Goal: Information Seeking & Learning: Find contact information

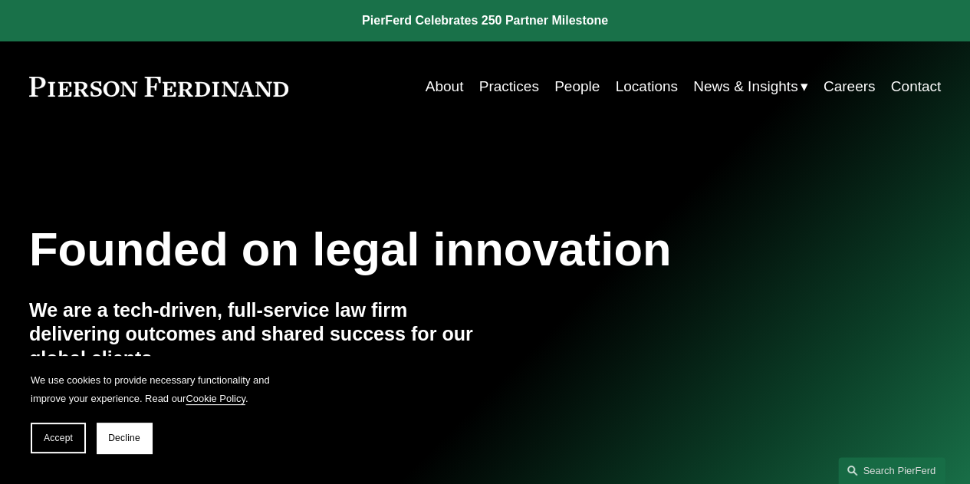
click at [436, 82] on link "About" at bounding box center [444, 86] width 38 height 29
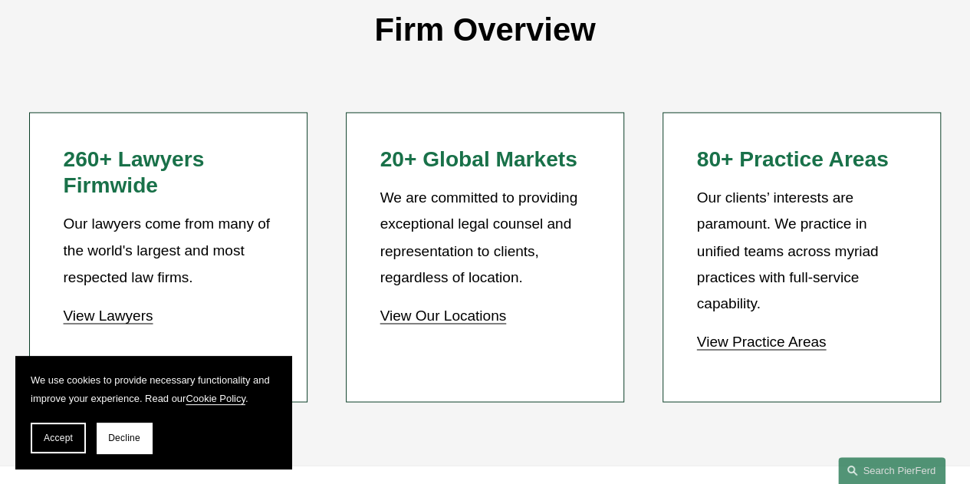
scroll to position [1246, 0]
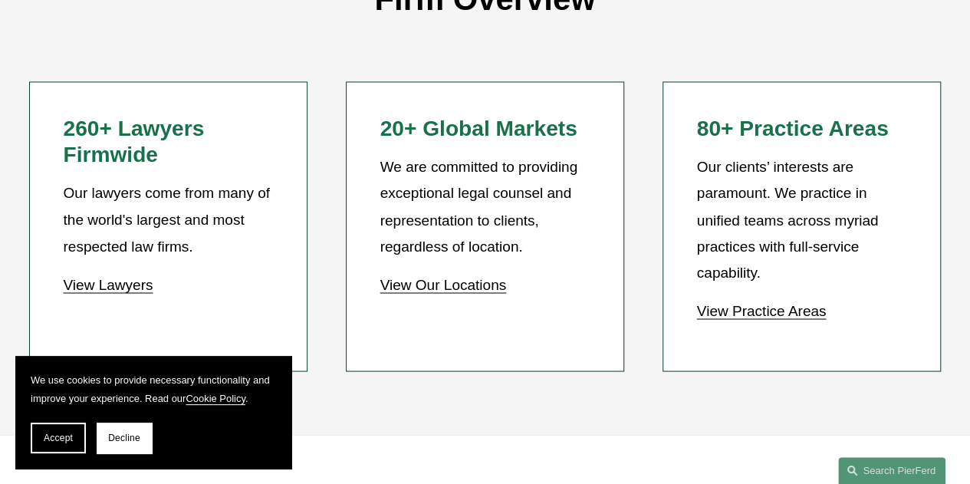
click at [767, 318] on link "View Practice Areas" at bounding box center [762, 310] width 130 height 16
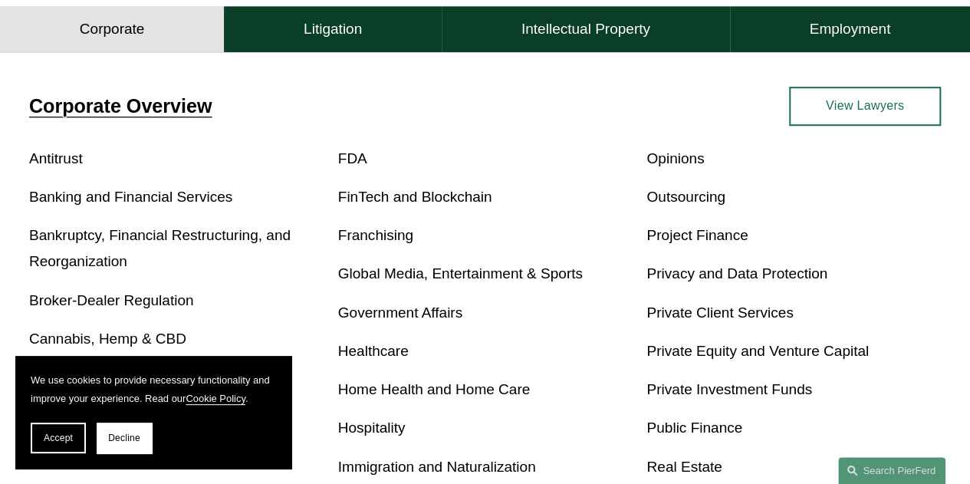
scroll to position [492, 0]
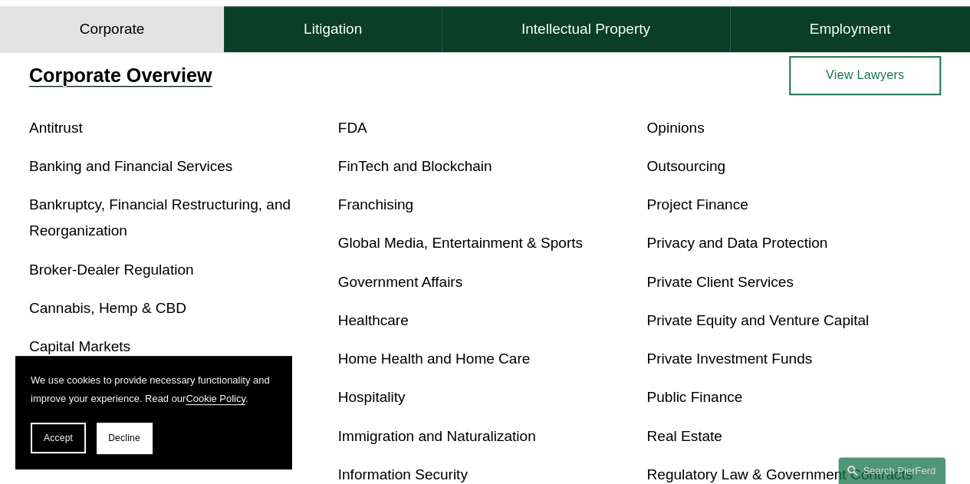
click at [179, 170] on link "Banking and Financial Services" at bounding box center [130, 166] width 203 height 16
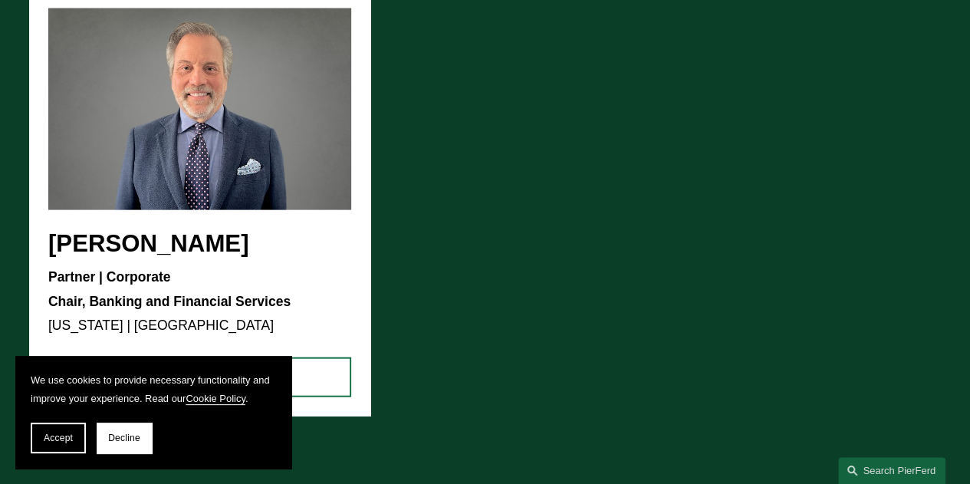
scroll to position [1607, 0]
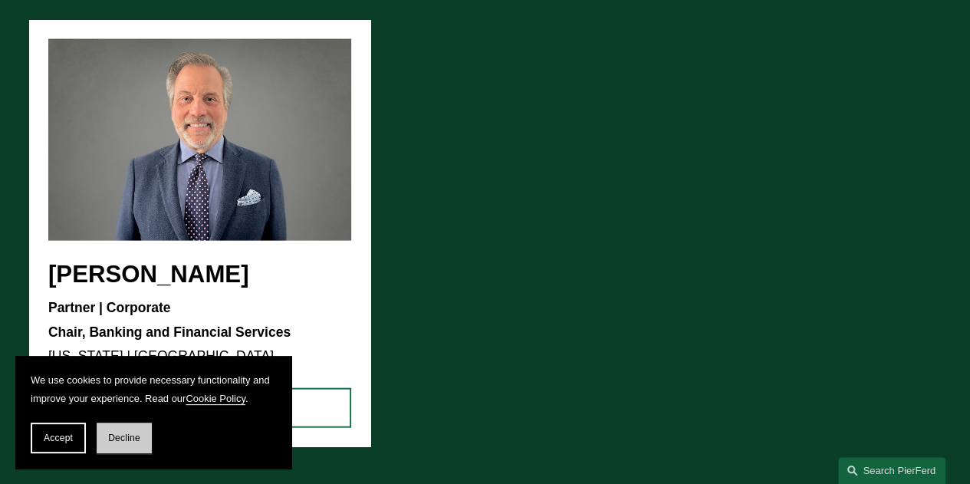
click at [126, 445] on button "Decline" at bounding box center [124, 437] width 55 height 31
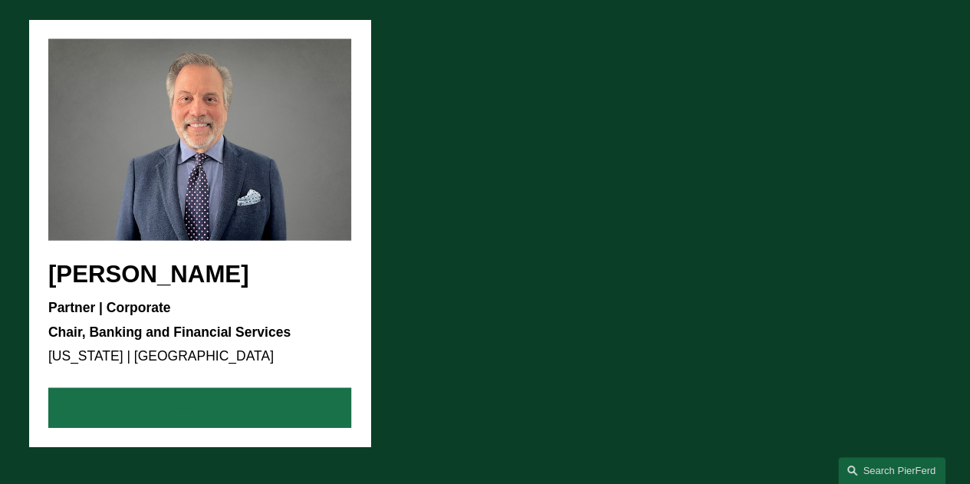
click at [202, 413] on link "View Bio" at bounding box center [199, 408] width 303 height 40
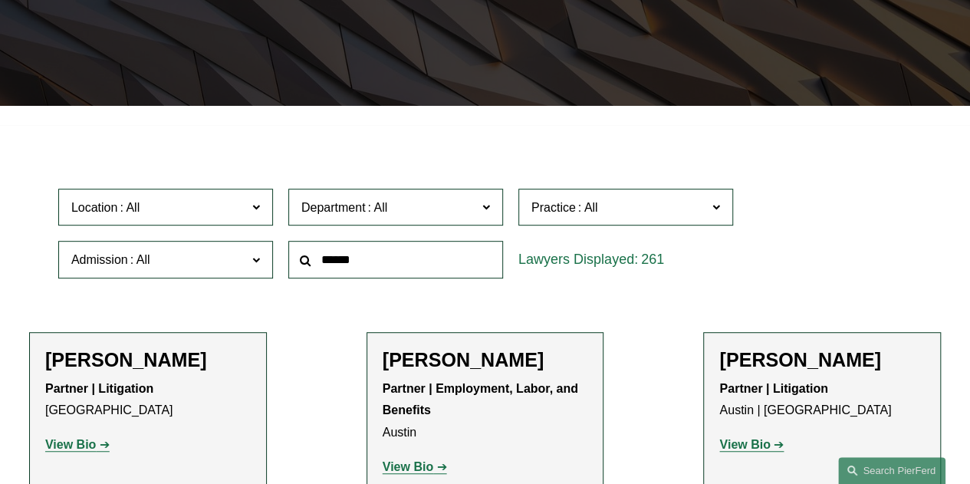
scroll to position [327, 0]
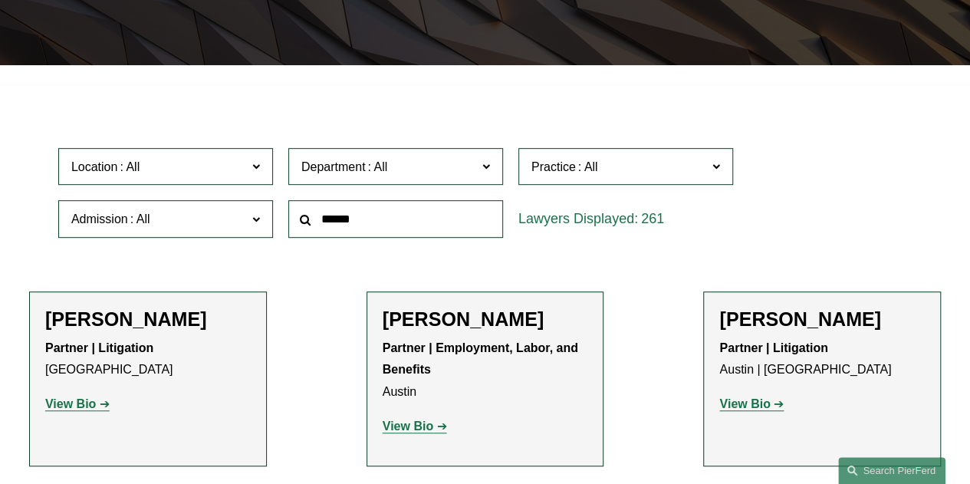
click at [254, 169] on span at bounding box center [256, 166] width 8 height 20
click at [486, 169] on span at bounding box center [486, 166] width 8 height 20
click at [0, 0] on link "Corporate" at bounding box center [0, 0] width 0 height 0
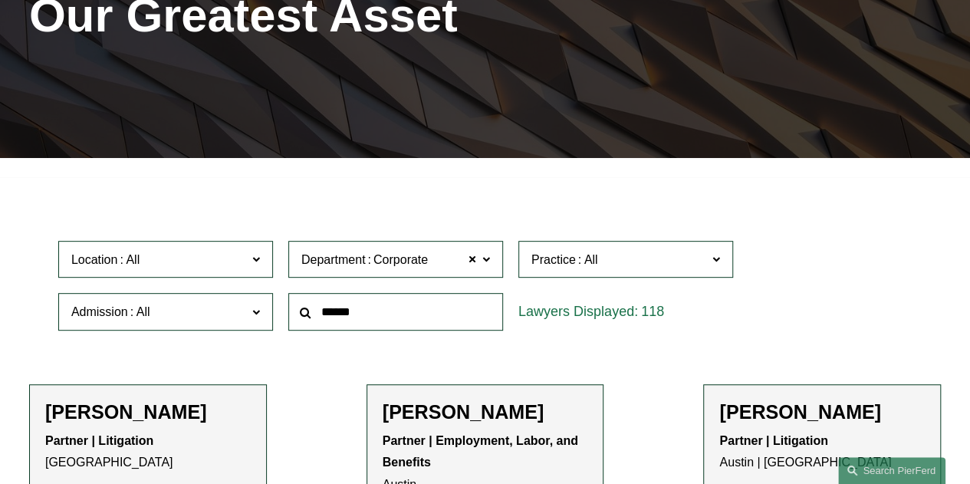
scroll to position [233, 0]
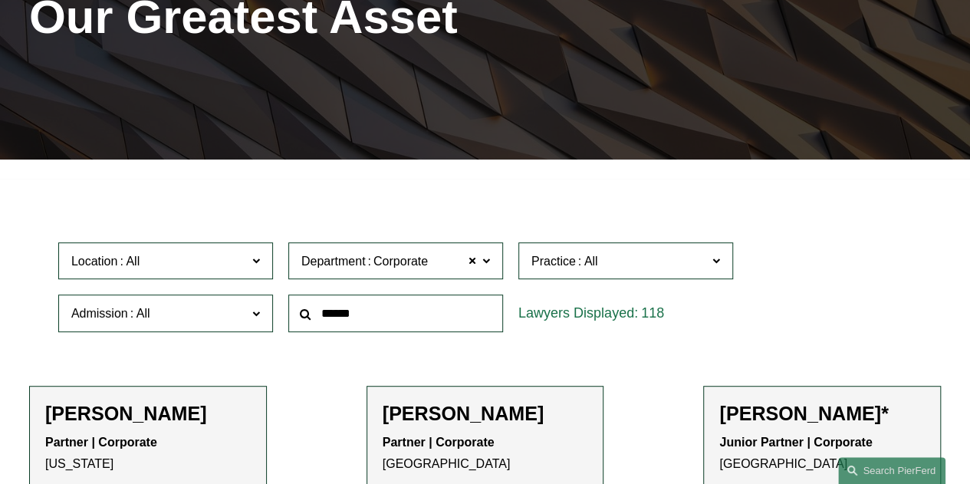
click at [719, 268] on span at bounding box center [716, 260] width 8 height 20
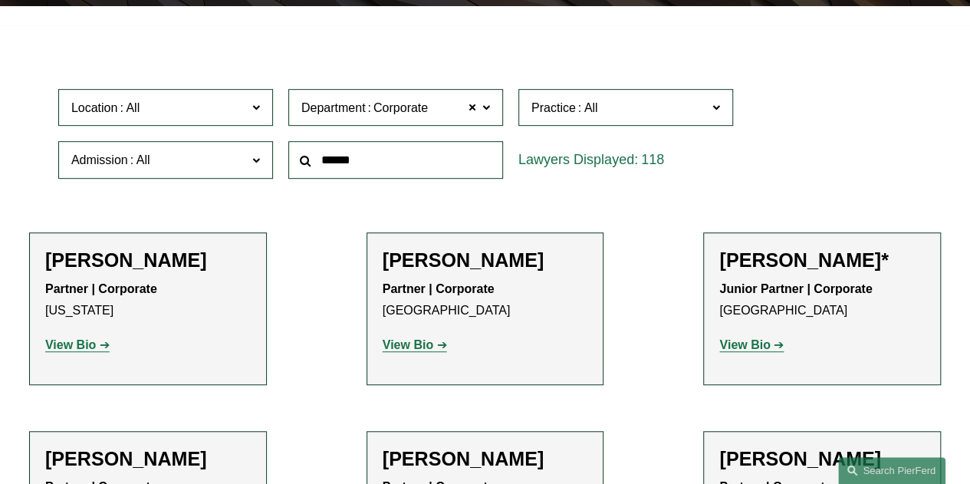
scroll to position [397, 0]
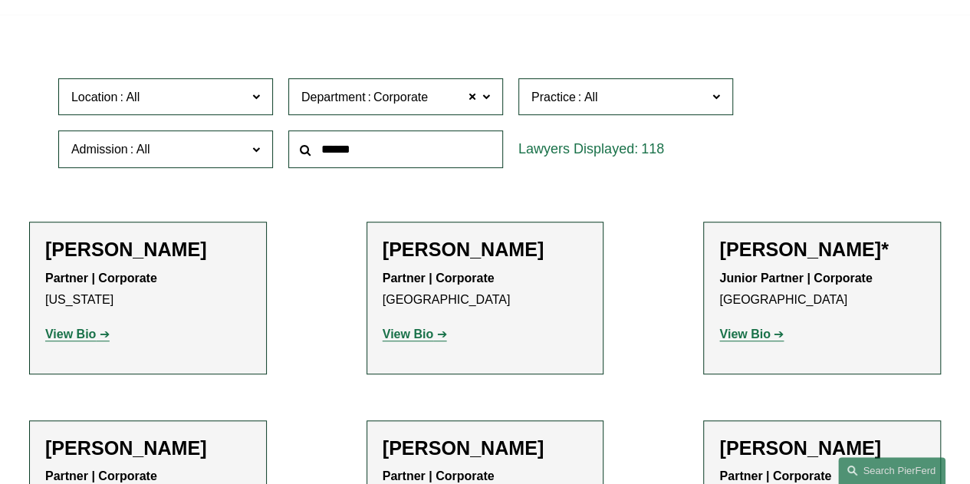
click at [0, 0] on link "Banking and Financial Services" at bounding box center [0, 0] width 0 height 0
